Goal: Task Accomplishment & Management: Use online tool/utility

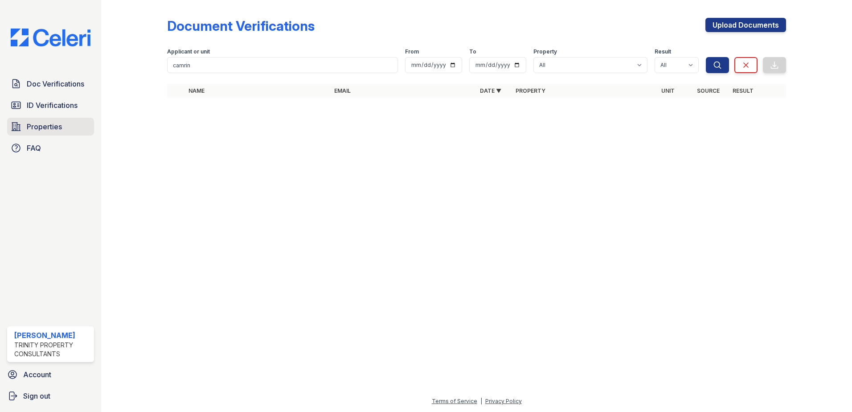
click at [58, 124] on span "Properties" at bounding box center [44, 126] width 35 height 11
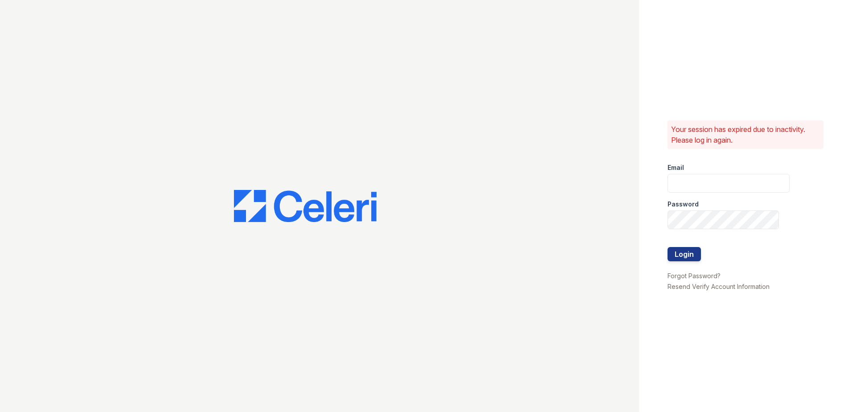
type input "[EMAIL_ADDRESS][DOMAIN_NAME]"
click at [684, 254] on button "Login" at bounding box center [683, 254] width 33 height 14
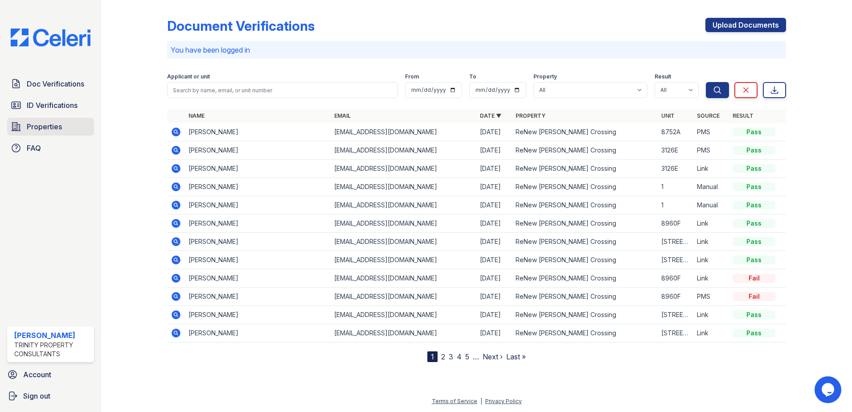
click at [46, 128] on span "Properties" at bounding box center [44, 126] width 35 height 11
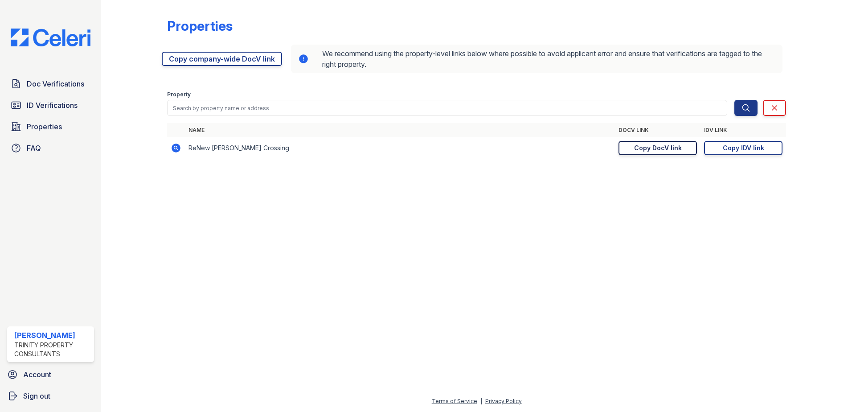
click at [672, 148] on div "Copy DocV link" at bounding box center [658, 147] width 48 height 9
click at [726, 150] on div "Copy IDV link" at bounding box center [743, 147] width 41 height 9
